Goal: Task Accomplishment & Management: Use online tool/utility

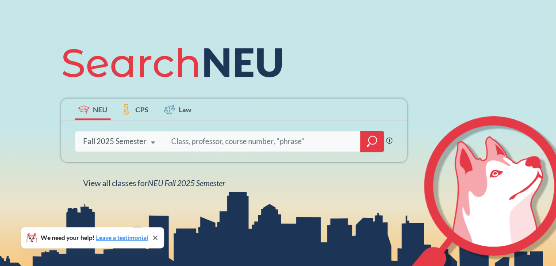
scroll to position [88, 0]
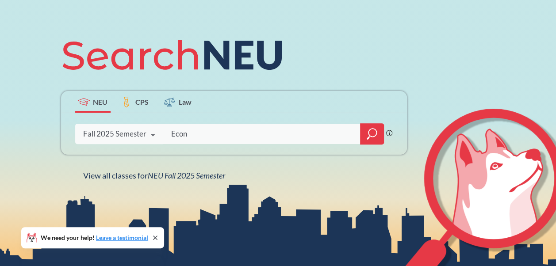
type input "Econ"
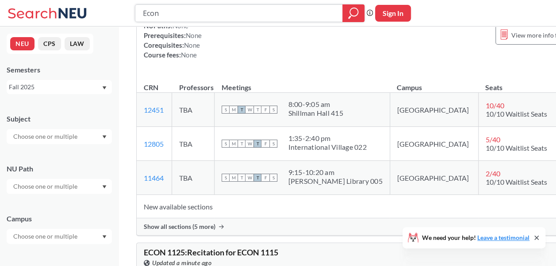
scroll to position [88, 0]
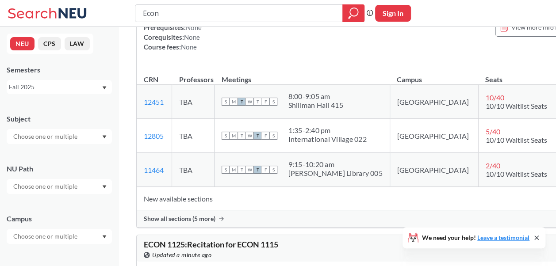
click at [209, 212] on div "Show all sections (5 more)" at bounding box center [370, 218] width 466 height 17
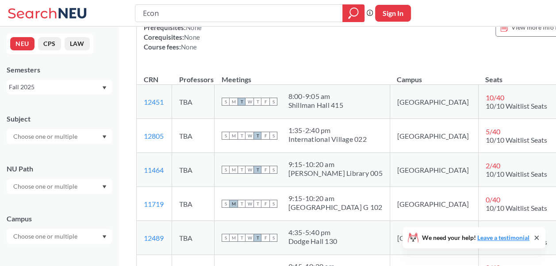
scroll to position [133, 0]
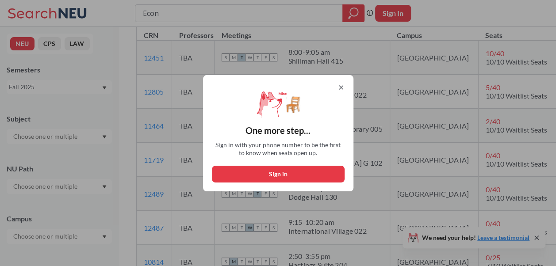
click at [272, 175] on button "Sign in" at bounding box center [278, 174] width 133 height 17
select select "US"
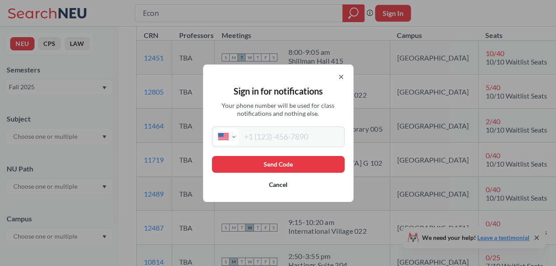
click at [272, 131] on input "tel" at bounding box center [290, 137] width 103 height 16
type input "[PHONE_NUMBER]"
click at [293, 168] on button "Send Code" at bounding box center [278, 164] width 133 height 17
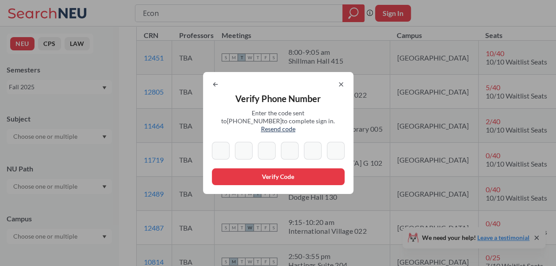
type input "0"
type input "5"
type input "9"
type input "4"
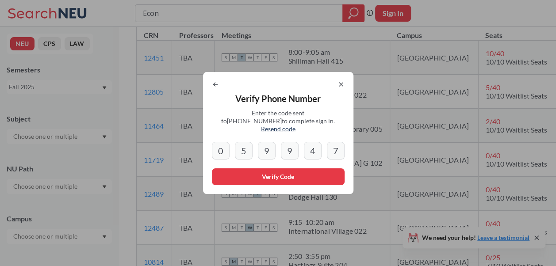
type input "7"
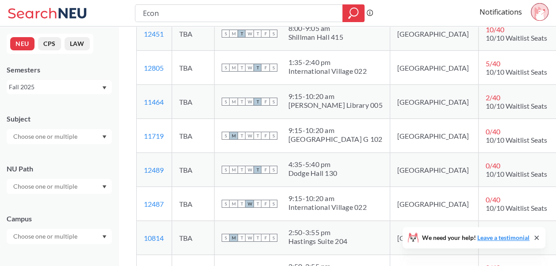
scroll to position [177, 0]
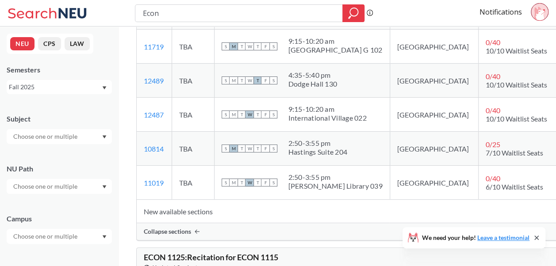
scroll to position [265, 0]
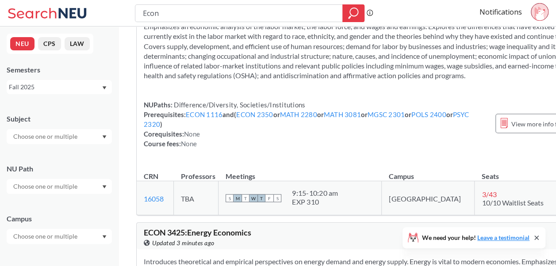
scroll to position [751, 0]
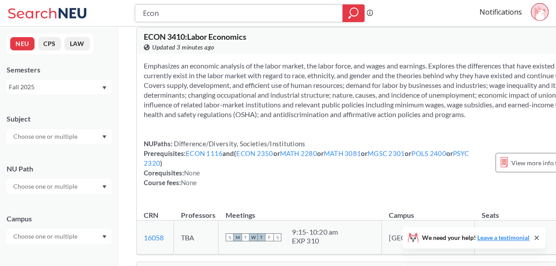
click at [241, 11] on input "Econ" at bounding box center [239, 13] width 194 height 15
type input "Econ 1116"
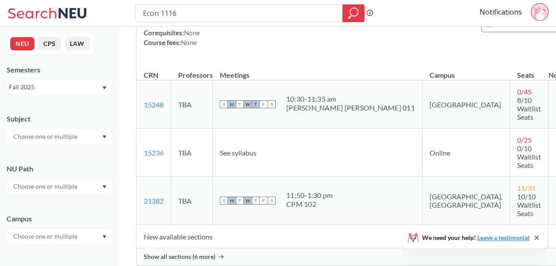
scroll to position [133, 0]
click at [555, 99] on input "checkbox" at bounding box center [558, 99] width 0 height 0
click at [555, 147] on input "checkbox" at bounding box center [558, 147] width 0 height 0
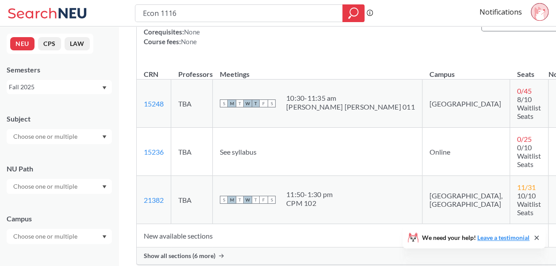
click at [209, 252] on span "Show all sections (6 more)" at bounding box center [180, 256] width 72 height 8
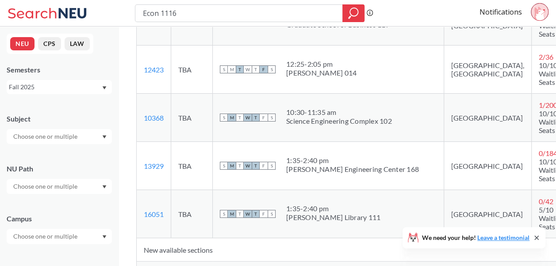
scroll to position [442, 0]
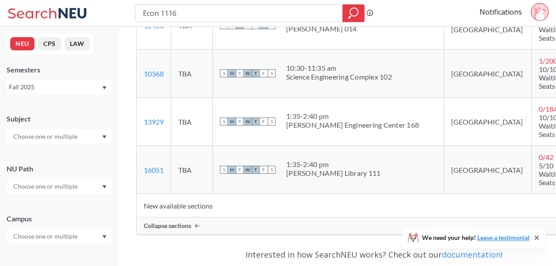
click at [537, 237] on icon at bounding box center [536, 238] width 4 height 4
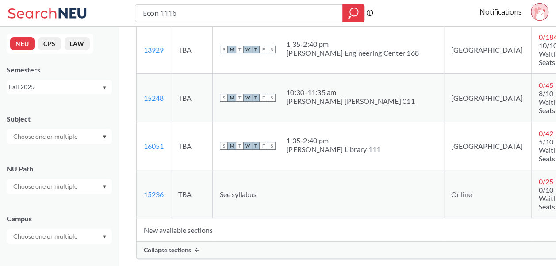
scroll to position [398, 0]
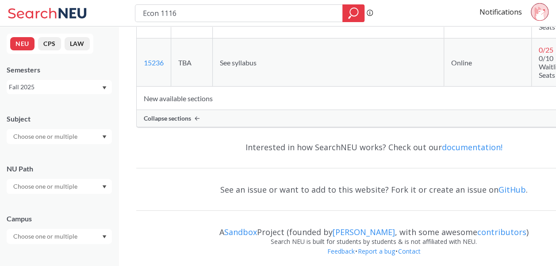
scroll to position [560, 0]
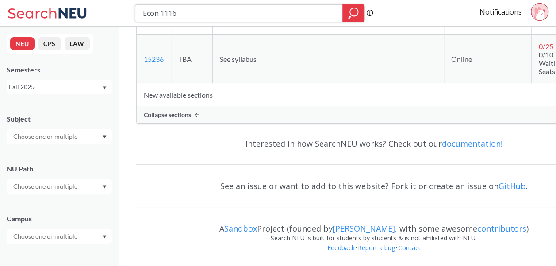
click at [173, 12] on input "Econ 1116" at bounding box center [239, 13] width 194 height 15
type input "Econ 1126"
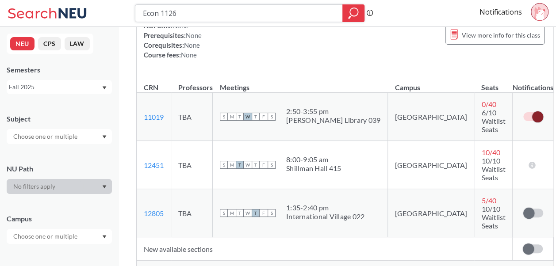
scroll to position [88, 0]
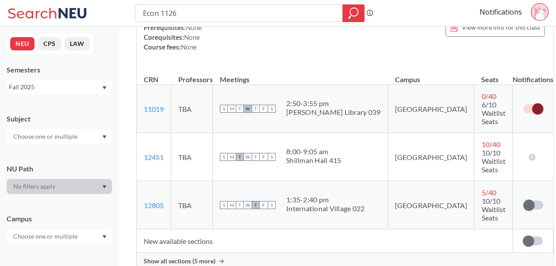
click at [208, 257] on span "Show all sections (5 more)" at bounding box center [180, 261] width 72 height 8
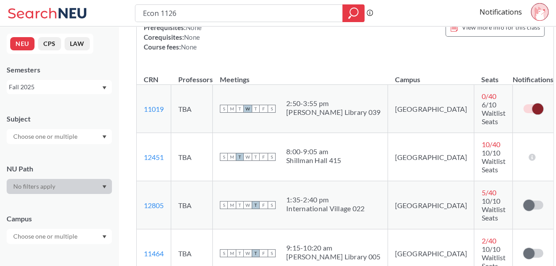
scroll to position [133, 0]
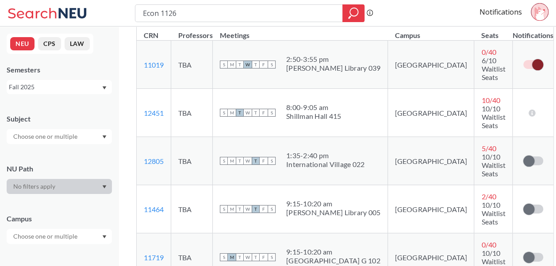
drag, startPoint x: 504, startPoint y: 225, endPoint x: 518, endPoint y: 225, distance: 13.3
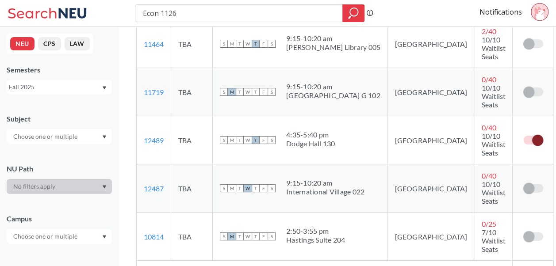
scroll to position [354, 0]
